Goal: Navigation & Orientation: Find specific page/section

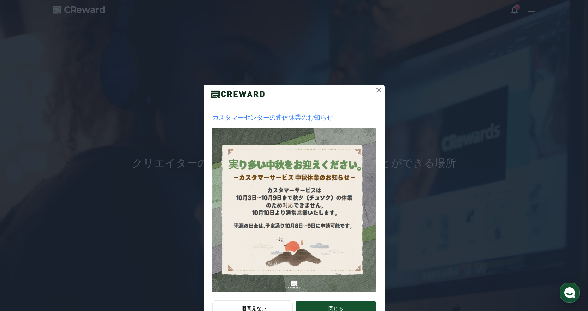
click at [521, 20] on div "カスタマーセンターの連休休業のお知らせ 1週間見ない 閉じる" at bounding box center [294, 168] width 588 height 336
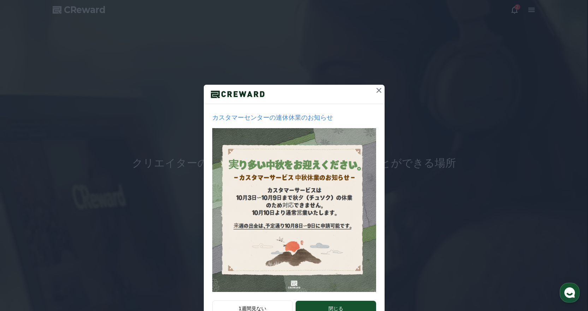
click at [375, 83] on div "カスタマーセンターの連休休業のお知らせ 1週間見ない 閉じる" at bounding box center [294, 168] width 588 height 336
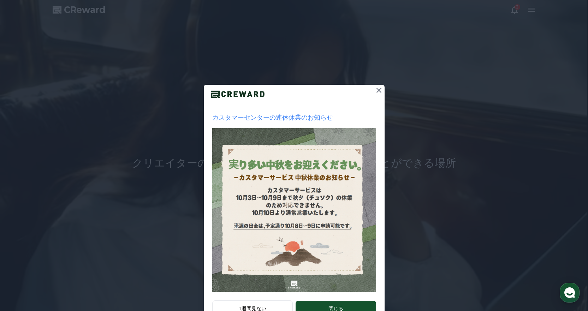
click at [376, 91] on icon at bounding box center [378, 90] width 5 height 5
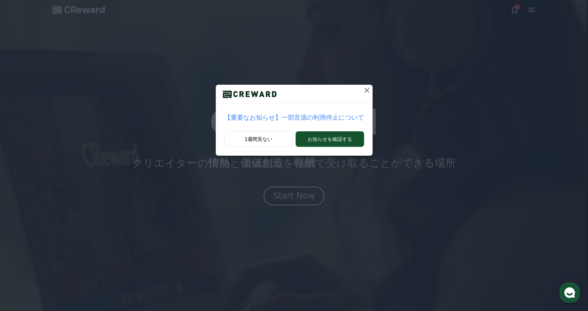
click at [363, 89] on icon at bounding box center [367, 90] width 8 height 8
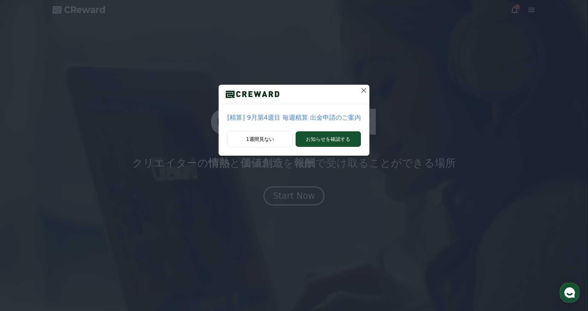
click at [359, 89] on icon at bounding box center [363, 90] width 8 height 8
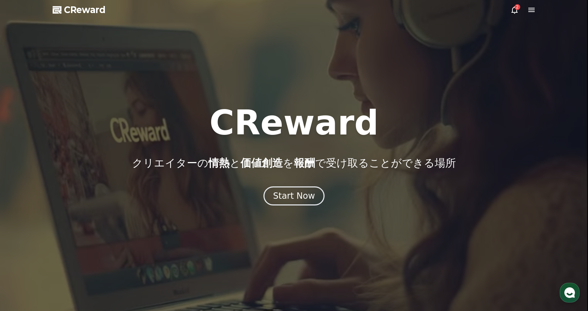
click at [513, 9] on icon at bounding box center [514, 10] width 8 height 8
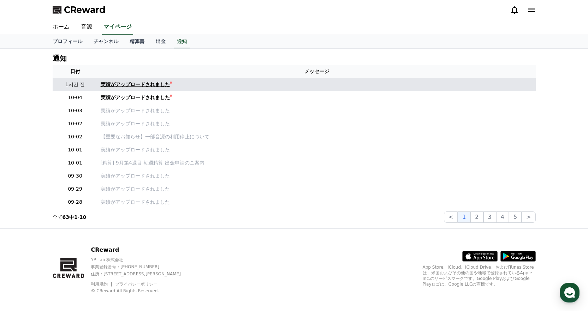
click at [113, 83] on div "実績がアップロードされました" at bounding box center [135, 84] width 69 height 7
